Goal: Book appointment/travel/reservation

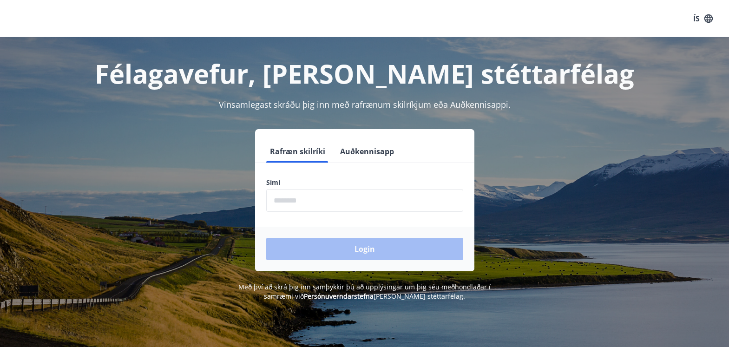
click at [349, 187] on label "Sími" at bounding box center [364, 182] width 197 height 9
click at [320, 212] on form "Rafræn skilríki Auðkennisapp Sími ​ Login" at bounding box center [364, 205] width 219 height 131
click at [321, 219] on form "Rafræn skilríki Auðkennisapp Sími ​ Login" at bounding box center [364, 205] width 219 height 131
click at [311, 206] on input "phone" at bounding box center [364, 200] width 197 height 23
type input "********"
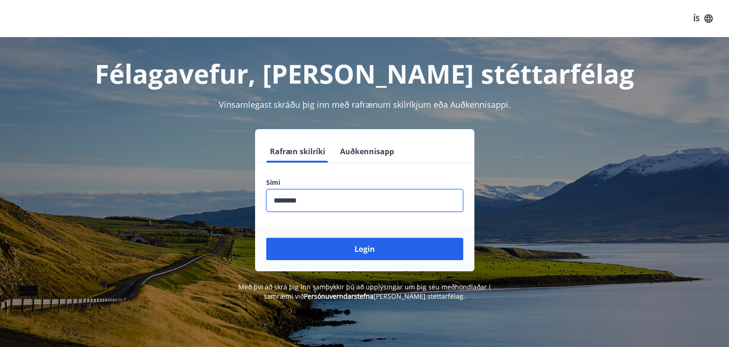
click at [339, 253] on button "Login" at bounding box center [364, 249] width 197 height 22
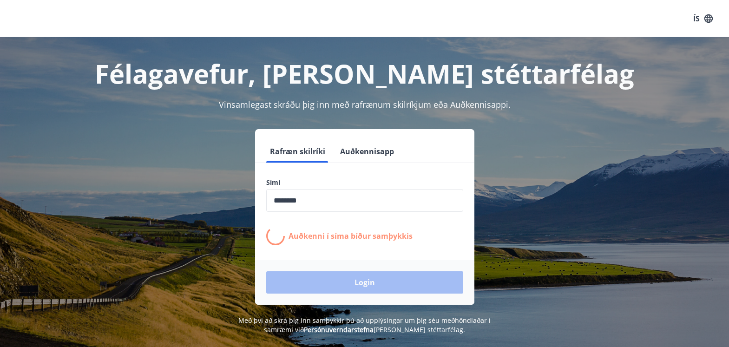
click at [339, 253] on form "Rafræn skilríki Auðkennisapp Sími ​ Auðkenni í [PERSON_NAME] samþykkis Login" at bounding box center [364, 222] width 219 height 165
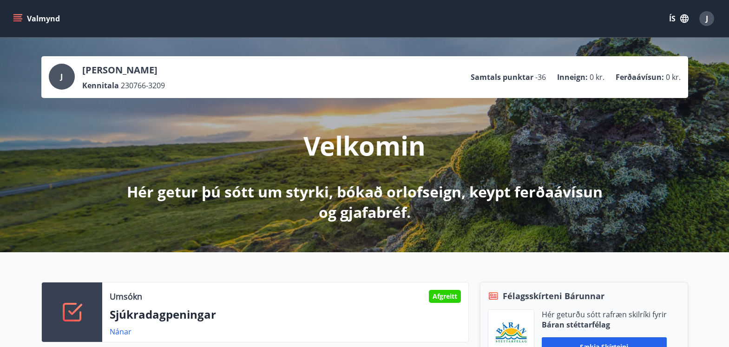
click at [17, 18] on icon "menu" at bounding box center [17, 18] width 9 height 9
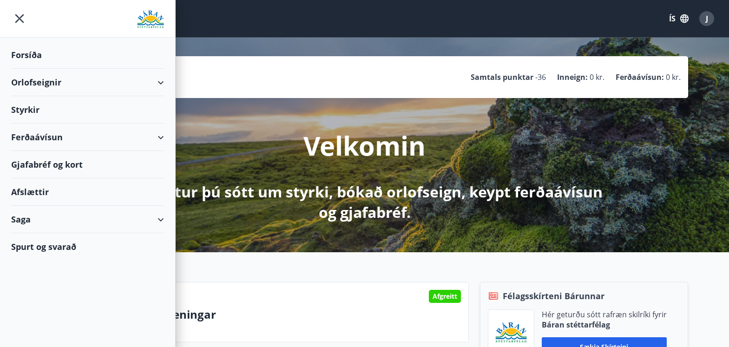
click at [27, 79] on div "Orlofseignir" at bounding box center [87, 82] width 153 height 27
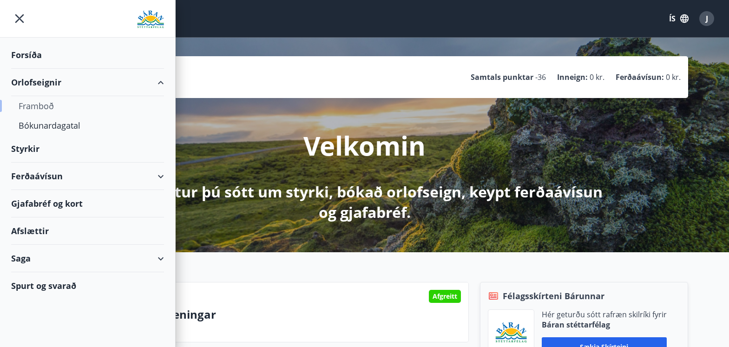
click at [32, 104] on div "Framboð" at bounding box center [88, 106] width 138 height 20
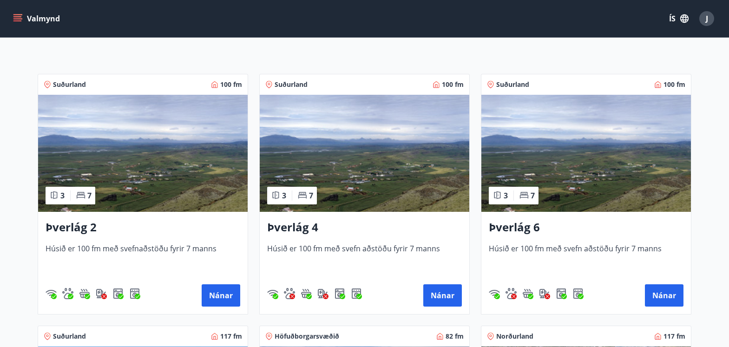
click at [373, 152] on img at bounding box center [365, 153] width 210 height 117
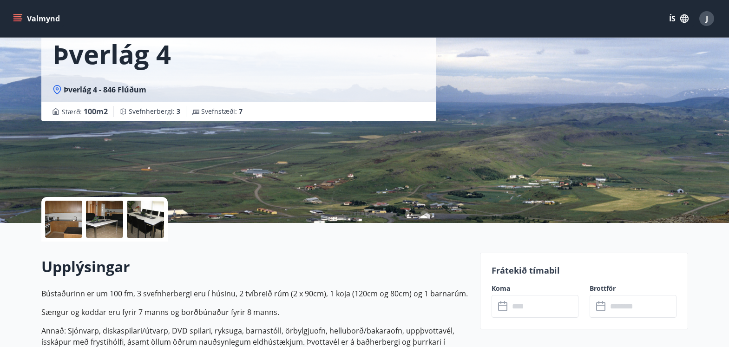
scroll to position [93, 0]
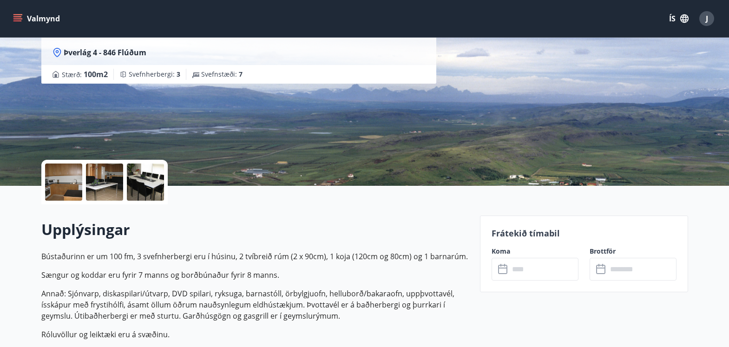
click at [503, 269] on icon at bounding box center [503, 269] width 11 height 11
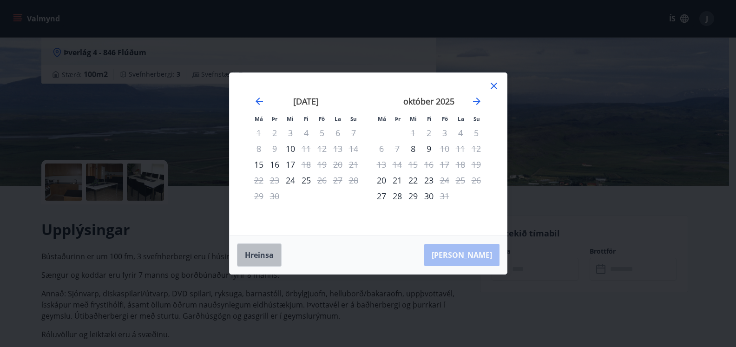
click at [260, 256] on button "Hreinsa" at bounding box center [259, 255] width 45 height 23
click at [476, 100] on icon "Move forward to switch to the next month." at bounding box center [476, 101] width 11 height 11
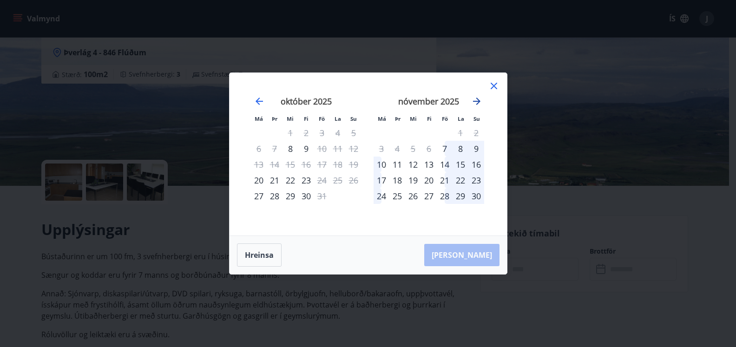
click at [476, 100] on icon "Move forward to switch to the next month." at bounding box center [476, 101] width 11 height 11
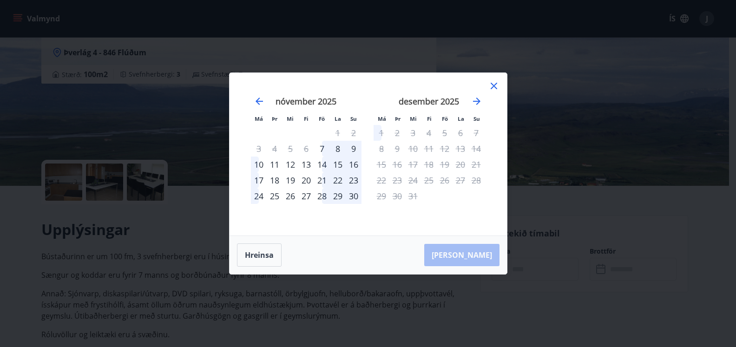
click at [319, 199] on div "28" at bounding box center [322, 196] width 16 height 16
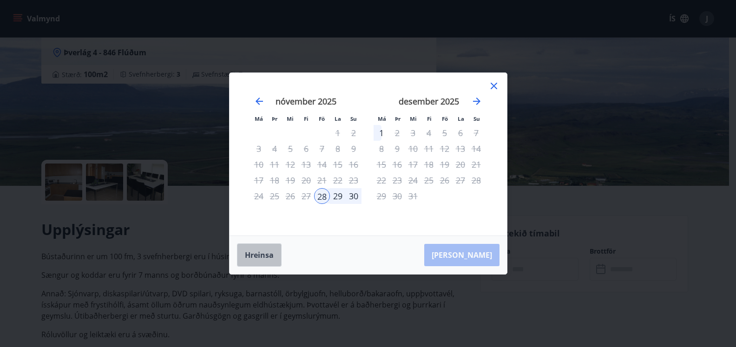
drag, startPoint x: 254, startPoint y: 253, endPoint x: 334, endPoint y: 178, distance: 110.1
click at [257, 252] on button "Hreinsa" at bounding box center [259, 255] width 45 height 23
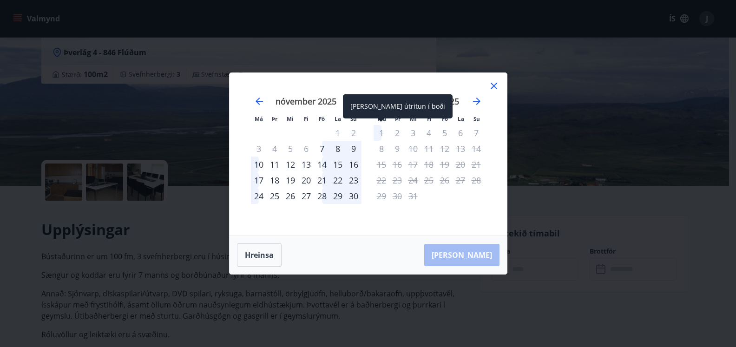
click at [382, 133] on div "1" at bounding box center [382, 133] width 16 height 16
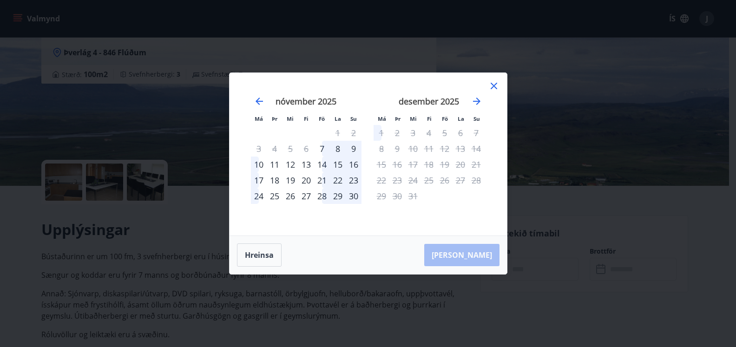
click at [396, 132] on div "2" at bounding box center [397, 133] width 16 height 16
click at [413, 134] on div "3" at bounding box center [413, 133] width 16 height 16
click at [492, 85] on icon at bounding box center [494, 86] width 7 height 7
